Goal: Information Seeking & Learning: Learn about a topic

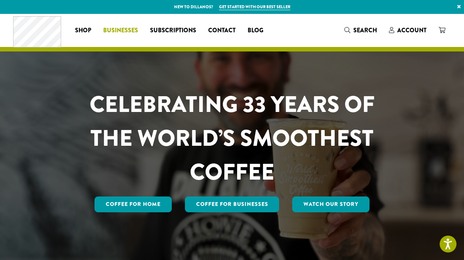
click at [119, 27] on span "Businesses" at bounding box center [120, 30] width 35 height 9
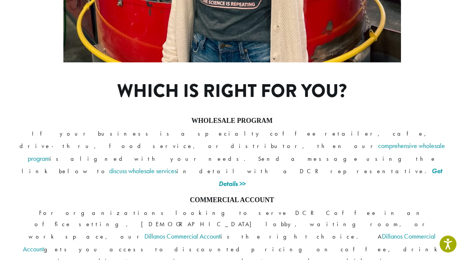
scroll to position [614, 0]
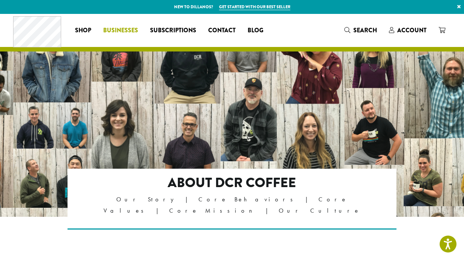
click at [120, 29] on span "Businesses" at bounding box center [120, 30] width 35 height 9
